Goal: Find contact information: Find contact information

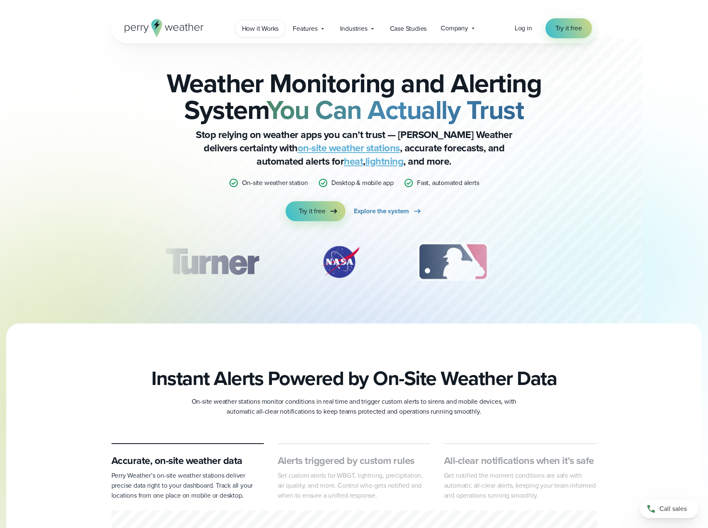
click at [266, 25] on span "How it Works" at bounding box center [260, 29] width 37 height 10
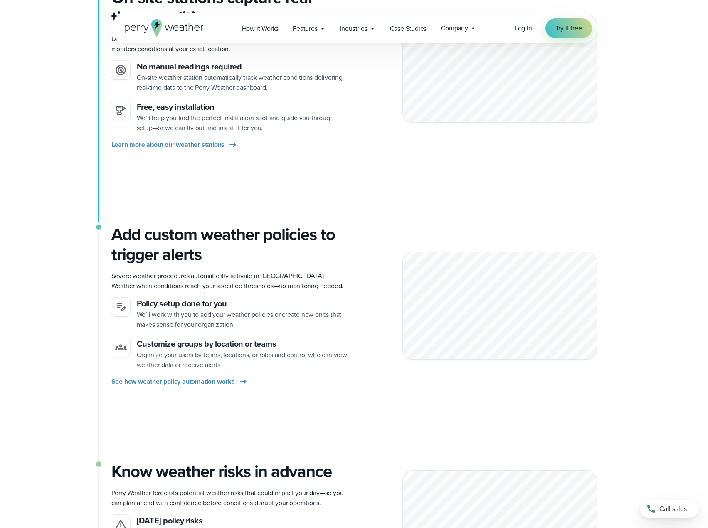
scroll to position [208, 0]
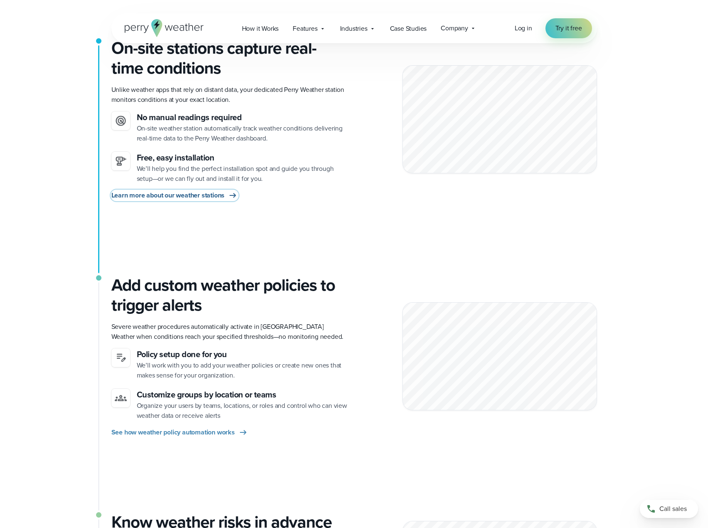
click at [196, 198] on span "Learn more about our weather stations" at bounding box center [168, 195] width 114 height 10
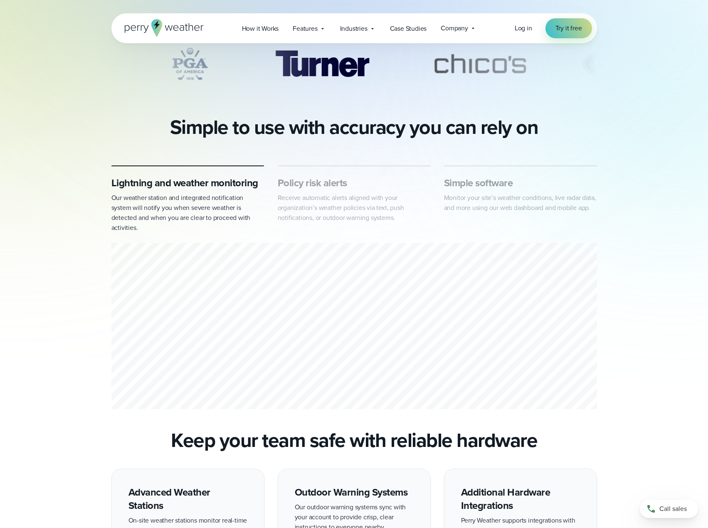
scroll to position [333, 0]
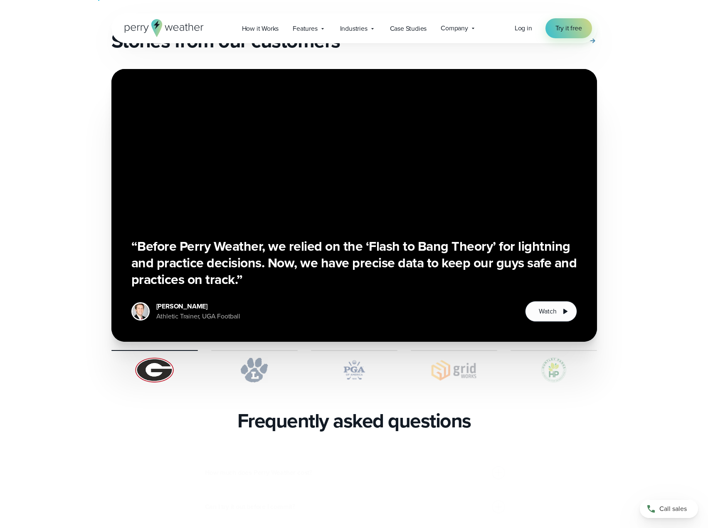
scroll to position [1580, 0]
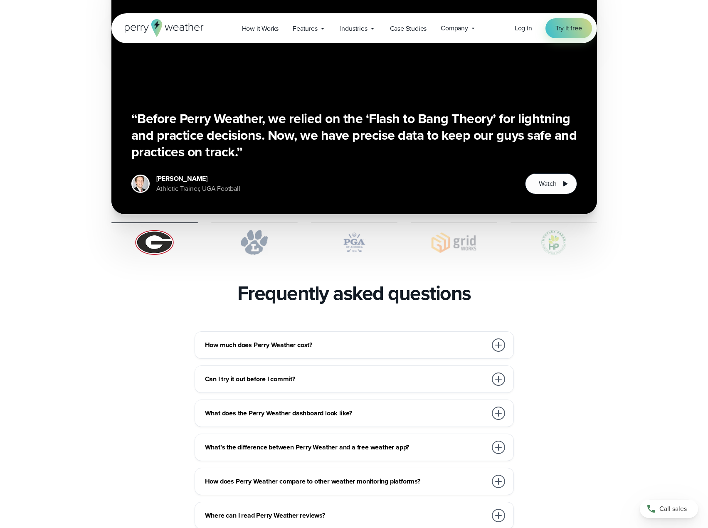
click at [300, 337] on div "How much does Perry Weather cost?" at bounding box center [356, 345] width 302 height 17
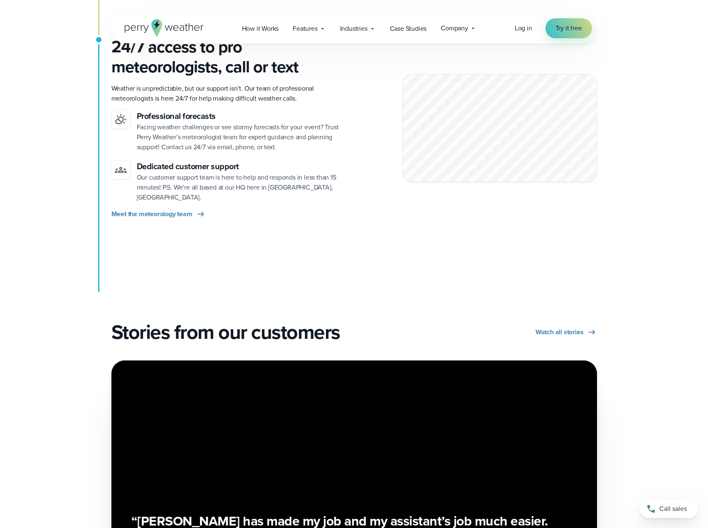
scroll to position [998, 0]
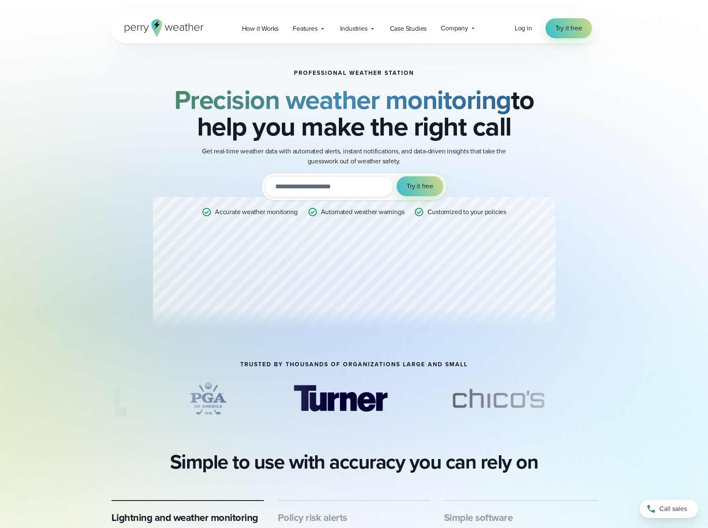
click at [192, 27] on icon at bounding box center [164, 28] width 79 height 18
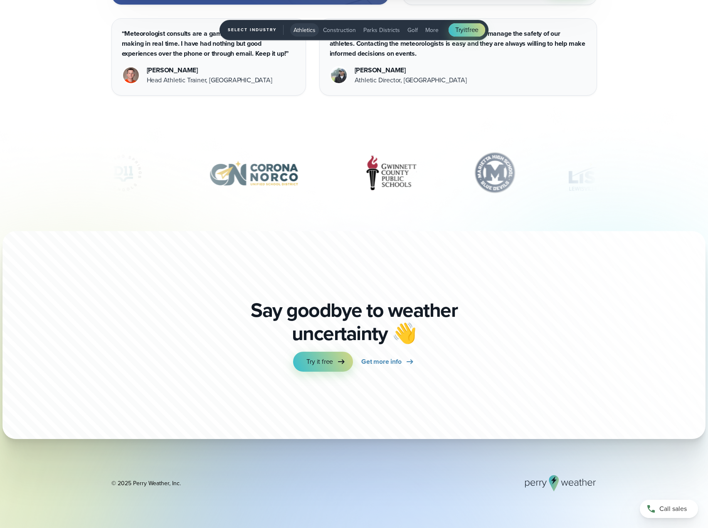
scroll to position [3069, 0]
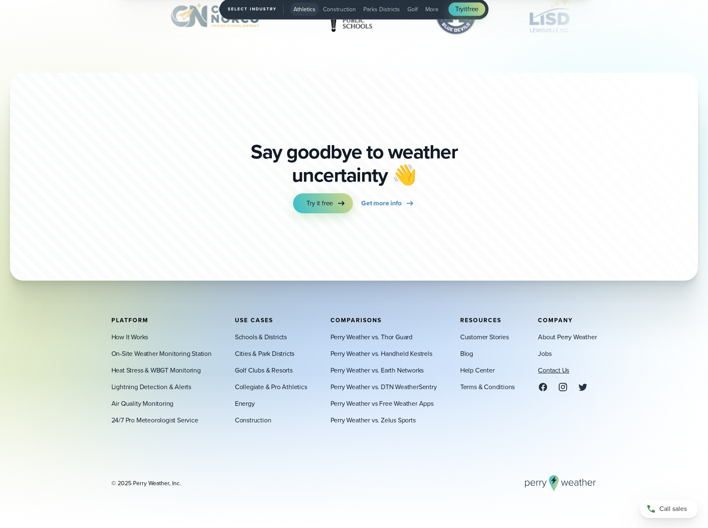
click at [554, 370] on link "Contact Us" at bounding box center [553, 370] width 31 height 10
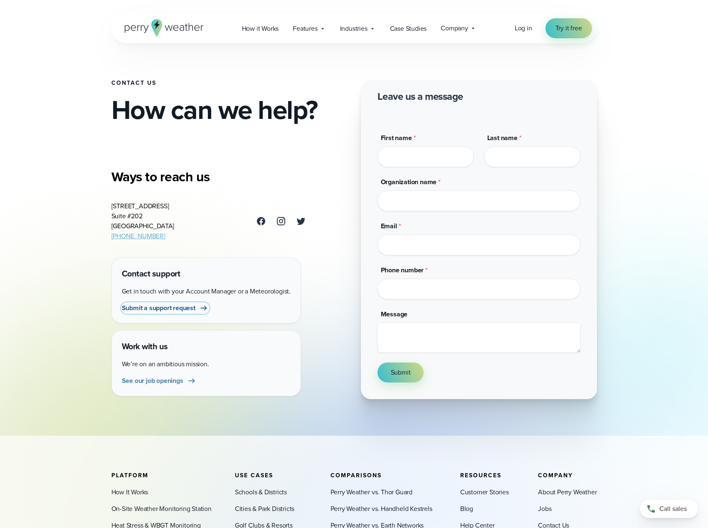
click at [166, 309] on span "Submit a support request" at bounding box center [159, 308] width 74 height 10
click at [185, 310] on span "Submit a support request" at bounding box center [159, 308] width 74 height 10
